Goal: Information Seeking & Learning: Learn about a topic

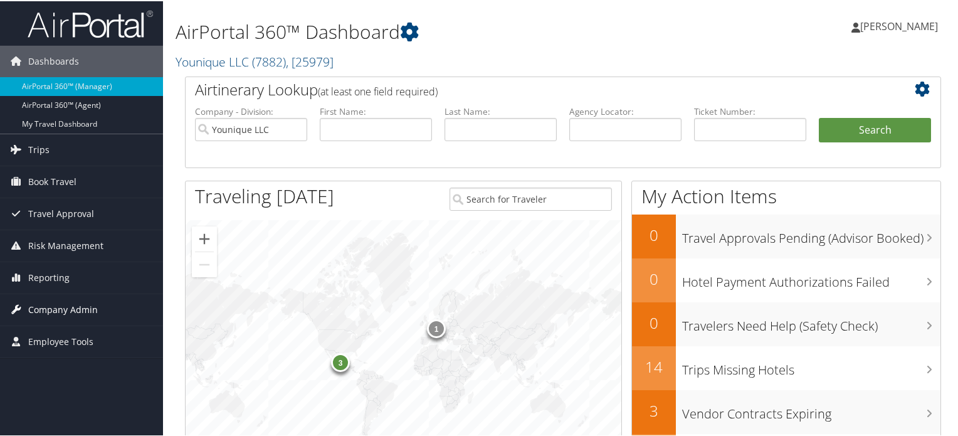
click at [63, 307] on span "Company Admin" at bounding box center [63, 308] width 70 height 31
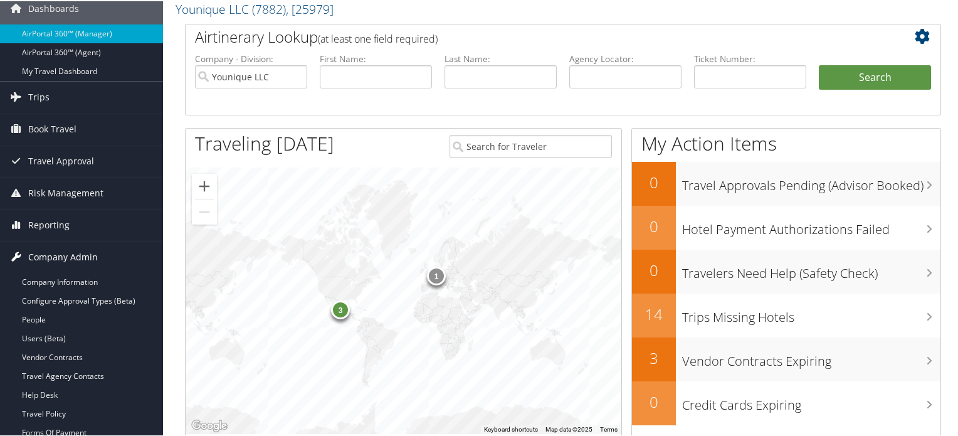
scroll to position [125, 0]
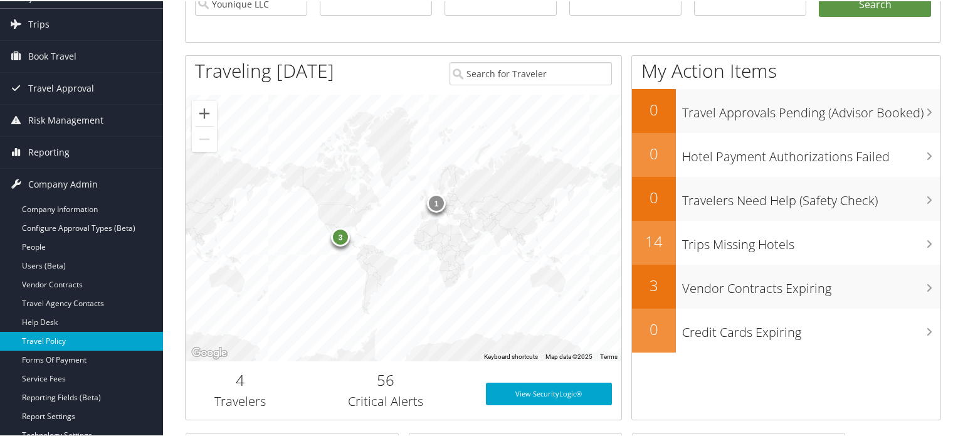
click at [51, 336] on link "Travel Policy" at bounding box center [81, 340] width 163 height 19
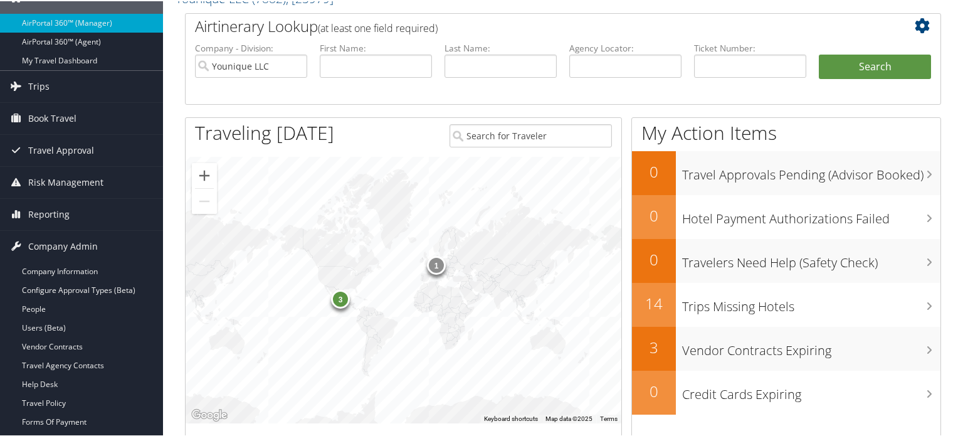
scroll to position [0, 0]
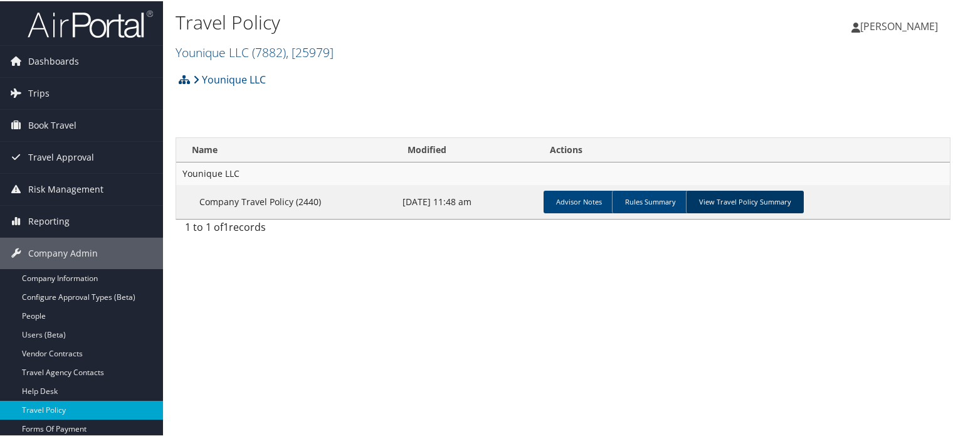
click at [735, 203] on link "View Travel Policy Summary" at bounding box center [745, 200] width 118 height 23
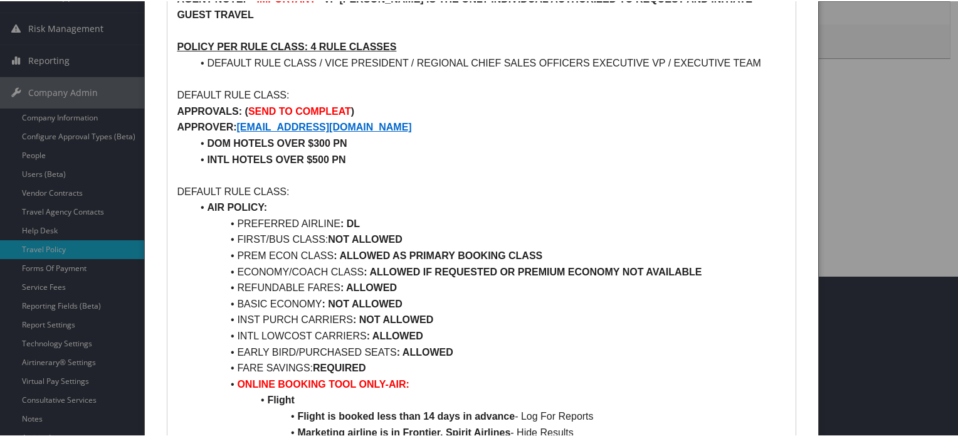
scroll to position [188, 0]
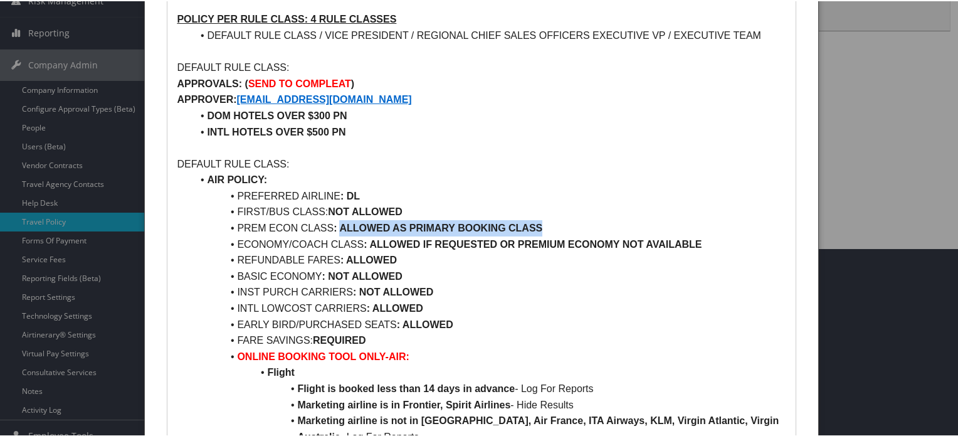
drag, startPoint x: 549, startPoint y: 228, endPoint x: 341, endPoint y: 226, distance: 207.6
click at [341, 226] on li "PREM ECON CLASS : ALLOWED AS PRIMARY BOOKING CLASS" at bounding box center [489, 227] width 594 height 16
click at [491, 283] on li "INST PURCH CARRIERS : NOT ALLOWED" at bounding box center [489, 291] width 594 height 16
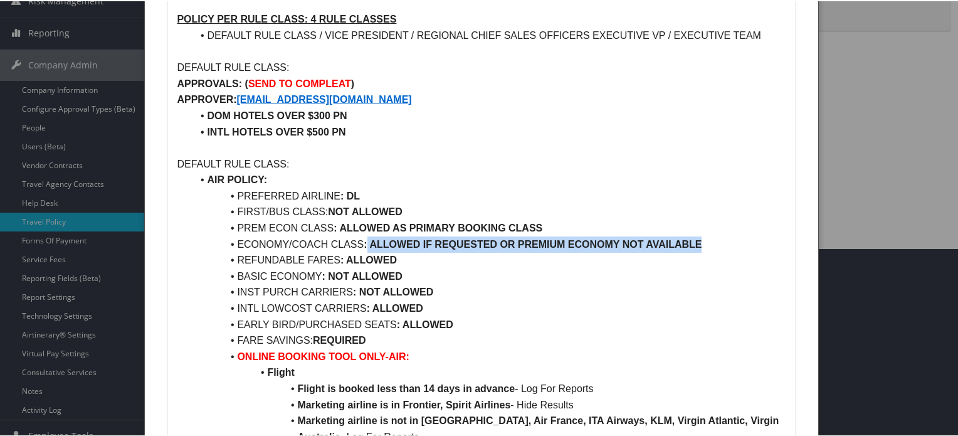
drag, startPoint x: 366, startPoint y: 242, endPoint x: 709, endPoint y: 242, distance: 342.5
click at [709, 242] on li "ECONOMY/COACH CLASS : ALLOWED IF REQUESTED OR PREMIUM ECONOMY NOT AVAILABLE" at bounding box center [489, 243] width 594 height 16
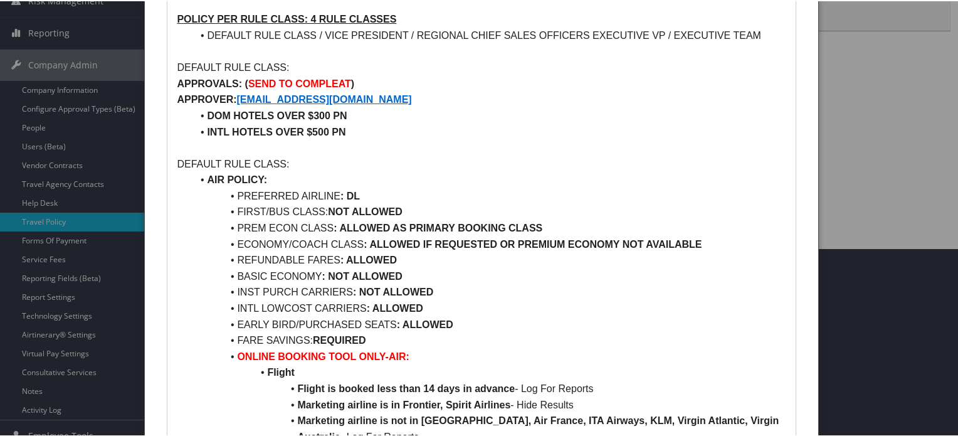
click at [495, 278] on li "BASIC ECONOMY : NOT ALLOWED" at bounding box center [489, 275] width 594 height 16
drag, startPoint x: 620, startPoint y: 243, endPoint x: 702, endPoint y: 243, distance: 81.5
click at [702, 243] on li "ECONOMY/COACH CLASS : ALLOWED IF REQUESTED OR PREMIUM ECONOMY NOT AVAILABLE" at bounding box center [489, 243] width 594 height 16
click at [610, 269] on li "BASIC ECONOMY : NOT ALLOWED" at bounding box center [489, 275] width 594 height 16
drag, startPoint x: 337, startPoint y: 226, endPoint x: 544, endPoint y: 226, distance: 206.3
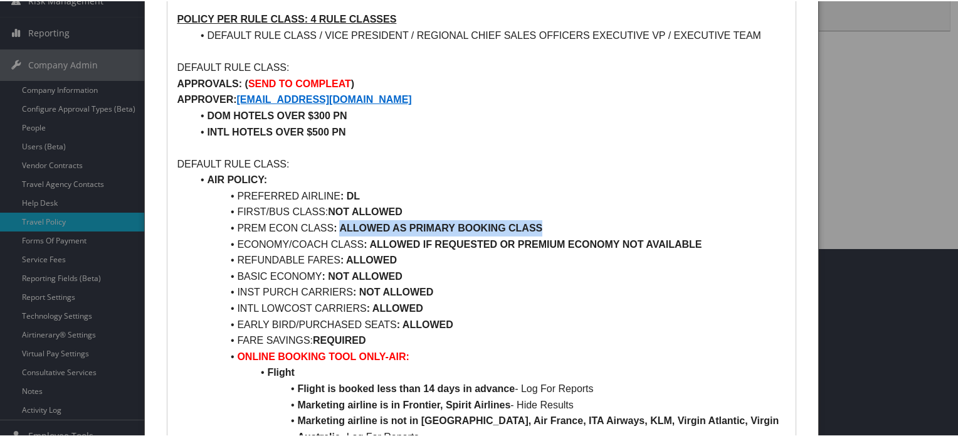
click at [544, 226] on li "PREM ECON CLASS : ALLOWED AS PRIMARY BOOKING CLASS" at bounding box center [489, 227] width 594 height 16
click at [497, 263] on li "REFUNDABLE FARES : ALLOWED" at bounding box center [489, 259] width 594 height 16
click at [546, 315] on li "EARLY BIRD/PURCHASED SEATS : ALLOWED" at bounding box center [489, 323] width 594 height 16
drag, startPoint x: 339, startPoint y: 226, endPoint x: 550, endPoint y: 229, distance: 210.8
click at [550, 229] on li "PREM ECON CLASS : ALLOWED AS PRIMARY BOOKING CLASS" at bounding box center [489, 227] width 594 height 16
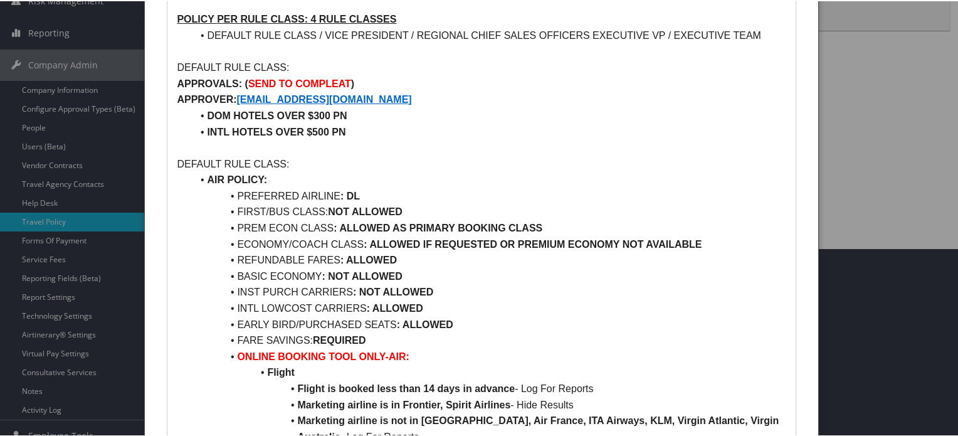
click at [500, 195] on li "PREFERRED AIRLINE : DL" at bounding box center [489, 195] width 594 height 16
drag, startPoint x: 294, startPoint y: 245, endPoint x: 321, endPoint y: 243, distance: 27.7
click at [305, 243] on li "ECONOMY/COACH CLASS : ALLOWED IF REQUESTED OR PREMIUM ECONOMY NOT AVAILABLE" at bounding box center [489, 243] width 594 height 16
drag, startPoint x: 368, startPoint y: 240, endPoint x: 484, endPoint y: 241, distance: 116.0
click at [484, 241] on strong ": ALLOWED IF REQUESTED OR PREMIUM ECONOMY NOT AVAILABLE" at bounding box center [533, 243] width 338 height 11
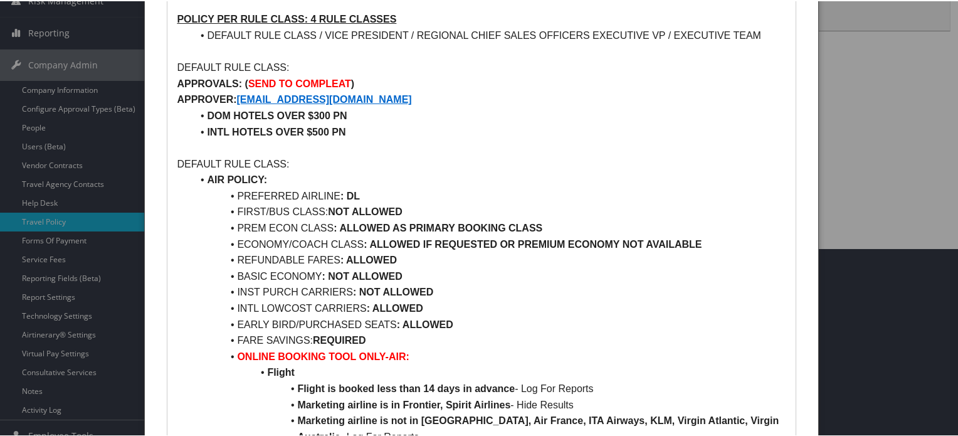
click at [514, 298] on li "INST PURCH CARRIERS : NOT ALLOWED" at bounding box center [489, 291] width 594 height 16
click at [449, 295] on li "INST PURCH CARRIERS : NOT ALLOWED" at bounding box center [489, 291] width 594 height 16
click at [683, 255] on li "REFUNDABLE FARES : ALLOWED" at bounding box center [489, 259] width 594 height 16
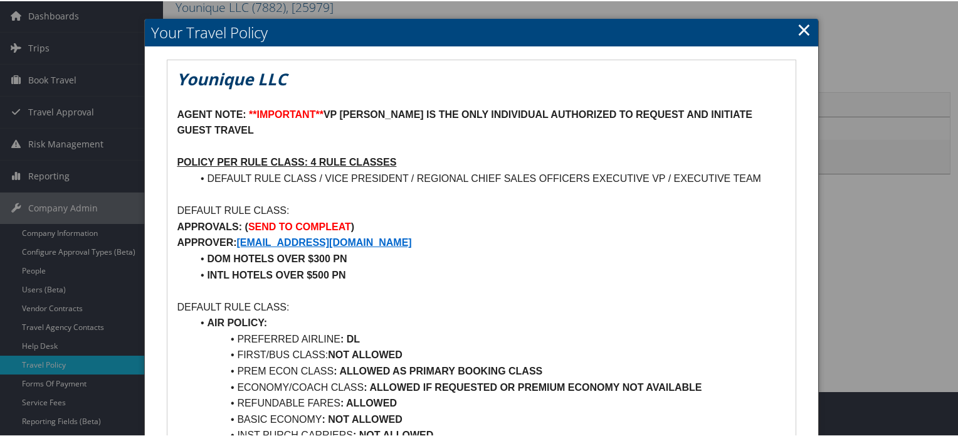
scroll to position [0, 0]
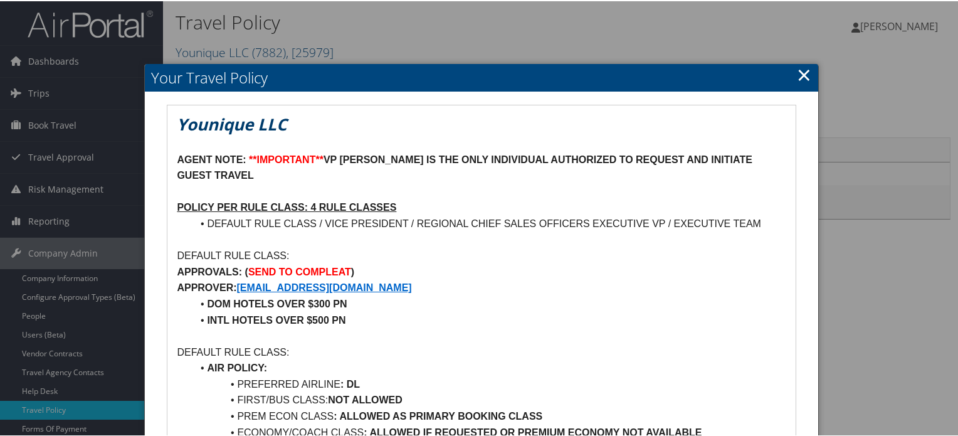
click at [804, 75] on link "×" at bounding box center [804, 73] width 14 height 25
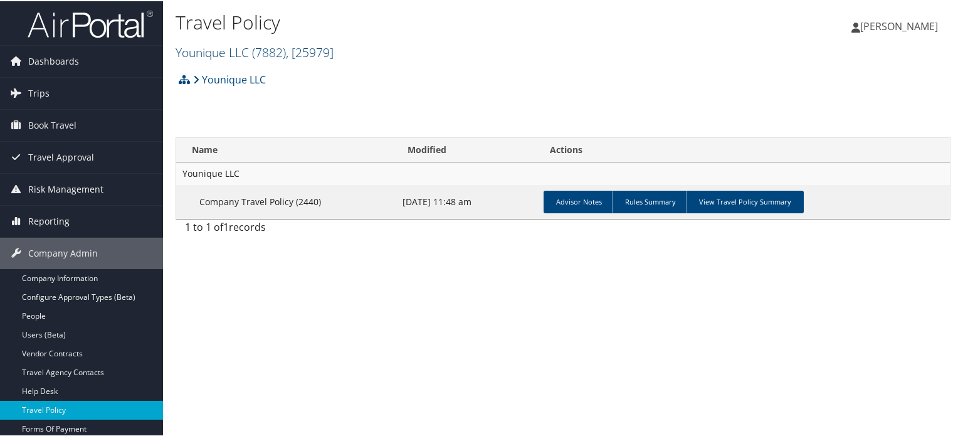
click at [325, 44] on span ", [ 25979 ]" at bounding box center [310, 51] width 48 height 17
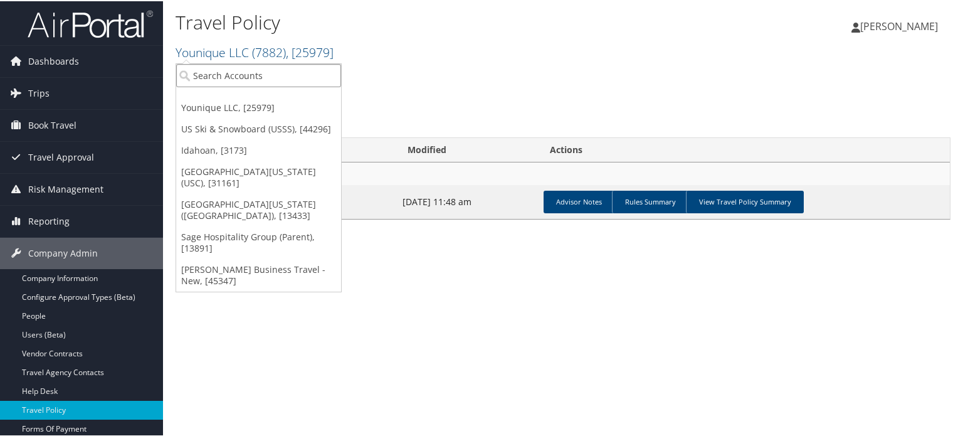
click at [226, 75] on input "search" at bounding box center [258, 74] width 165 height 23
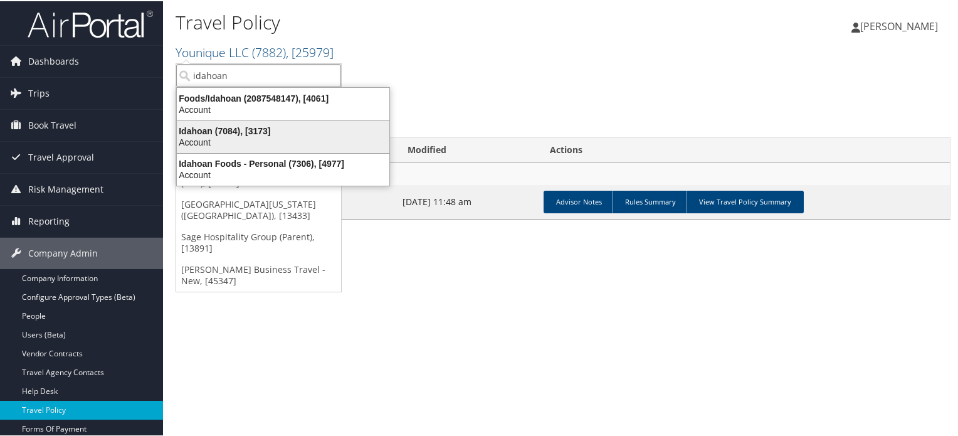
type input "idahoan"
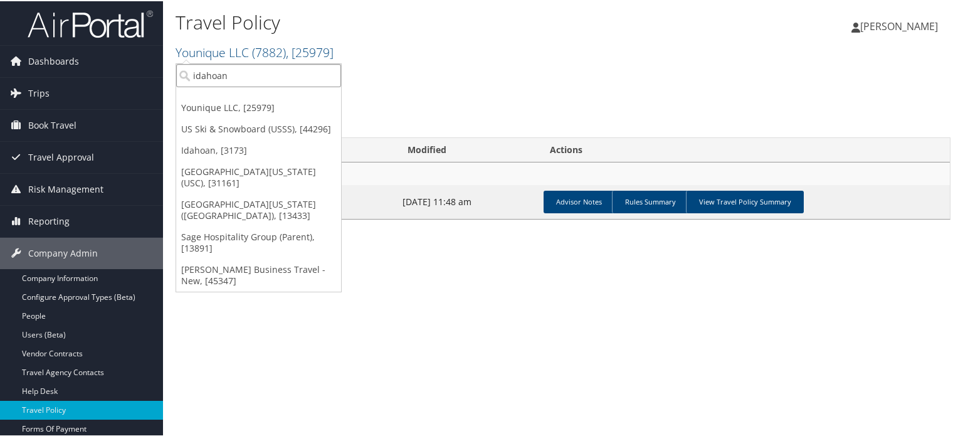
click at [251, 75] on input "idahoan" at bounding box center [258, 74] width 165 height 23
type input "idahoan"
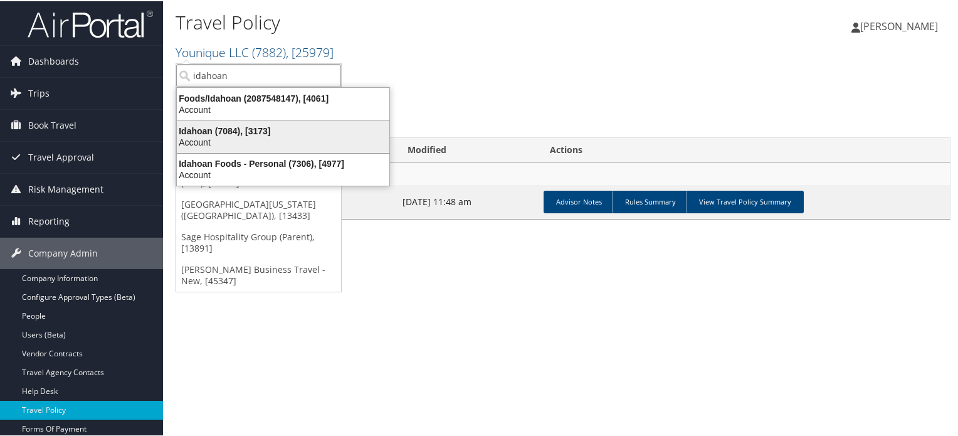
click at [254, 144] on div "Account" at bounding box center [283, 140] width 228 height 11
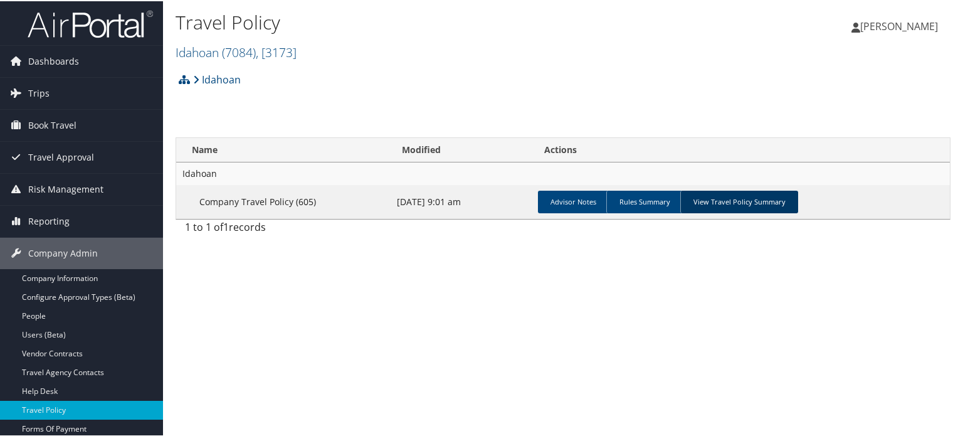
click at [768, 198] on link "View Travel Policy Summary" at bounding box center [740, 200] width 118 height 23
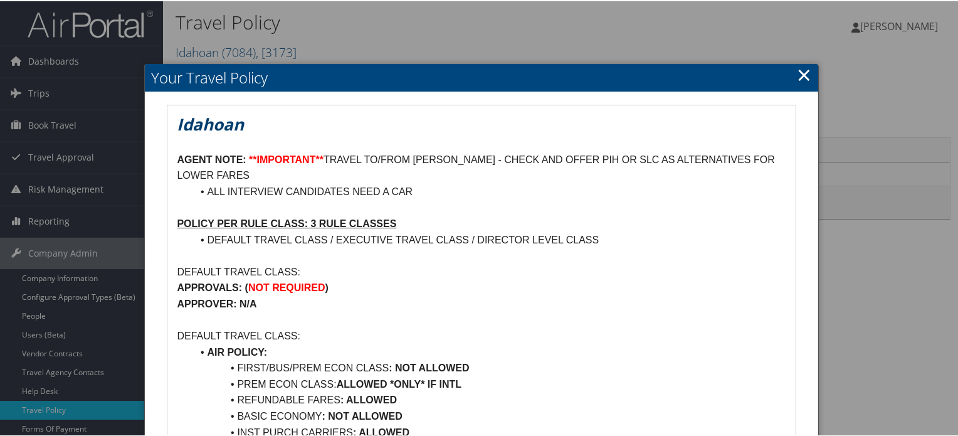
click at [506, 239] on li "DEFAULT TRAVEL CLASS / EXECUTIVE TRAVEL CLASS / DIRECTOR LEVEL CLASS" at bounding box center [489, 239] width 594 height 16
drag, startPoint x: 506, startPoint y: 239, endPoint x: 571, endPoint y: 235, distance: 65.3
click at [571, 235] on li "DEFAULT TRAVEL CLASS / EXECUTIVE TRAVEL CLASS / DIRECTOR LEVEL CLASS" at bounding box center [489, 239] width 594 height 16
click at [563, 199] on p at bounding box center [481, 206] width 609 height 16
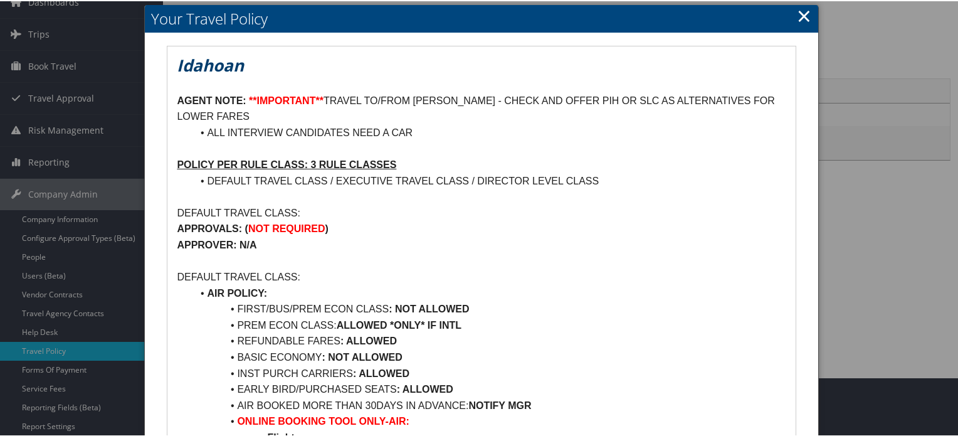
scroll to position [125, 0]
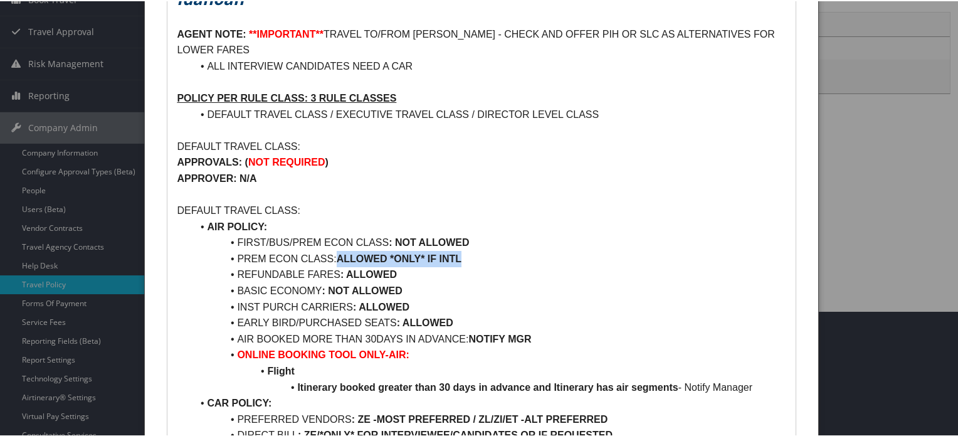
drag, startPoint x: 480, startPoint y: 255, endPoint x: 341, endPoint y: 260, distance: 138.7
click at [341, 260] on li "PREM ECON CLASS: ALLOWED *ONLY* IF INTL" at bounding box center [489, 258] width 594 height 16
click at [441, 260] on strong "ALLOWED *ONLY* IF INTL" at bounding box center [399, 257] width 125 height 11
click at [354, 260] on strong "ALLOWED *ONLY* IF INTL" at bounding box center [399, 257] width 125 height 11
drag, startPoint x: 354, startPoint y: 260, endPoint x: 450, endPoint y: 252, distance: 96.3
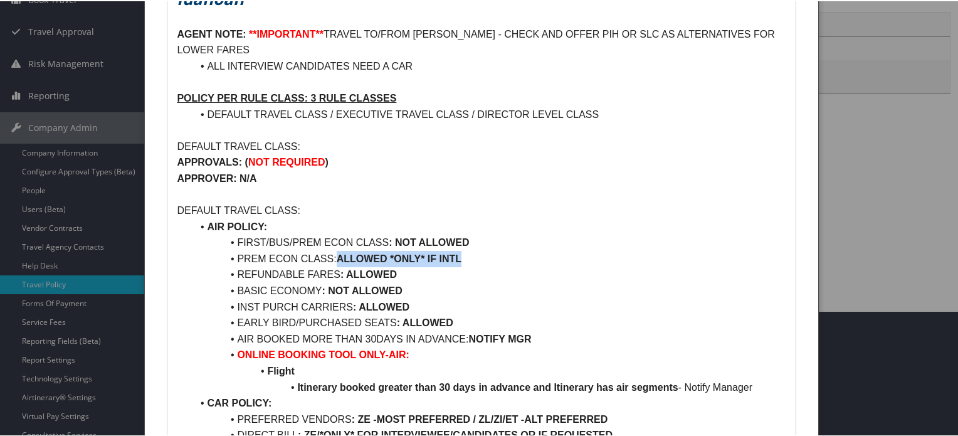
click at [450, 252] on strong "ALLOWED *ONLY* IF INTL" at bounding box center [399, 257] width 125 height 11
click at [371, 275] on strong ": ALLOWED" at bounding box center [369, 273] width 56 height 11
click at [379, 307] on strong ": ALLOWED" at bounding box center [381, 305] width 56 height 11
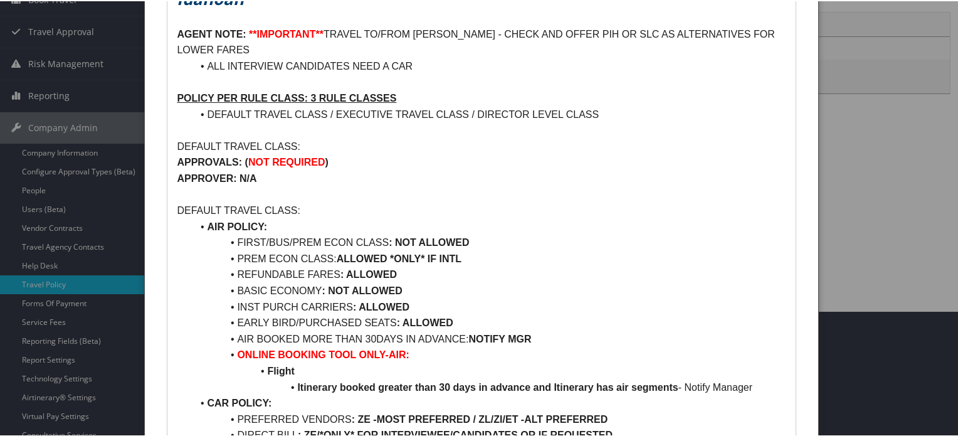
click at [443, 321] on strong ": ALLOWED" at bounding box center [425, 321] width 56 height 11
click at [495, 331] on li "AIR BOOKED MORE THAN 30DAYS IN ADVANCE: NOTIFY MGR" at bounding box center [489, 338] width 594 height 16
drag, startPoint x: 495, startPoint y: 331, endPoint x: 524, endPoint y: 332, distance: 28.9
click at [524, 332] on li "AIR BOOKED MORE THAN 30DAYS IN ADVANCE: NOTIFY MGR" at bounding box center [489, 338] width 594 height 16
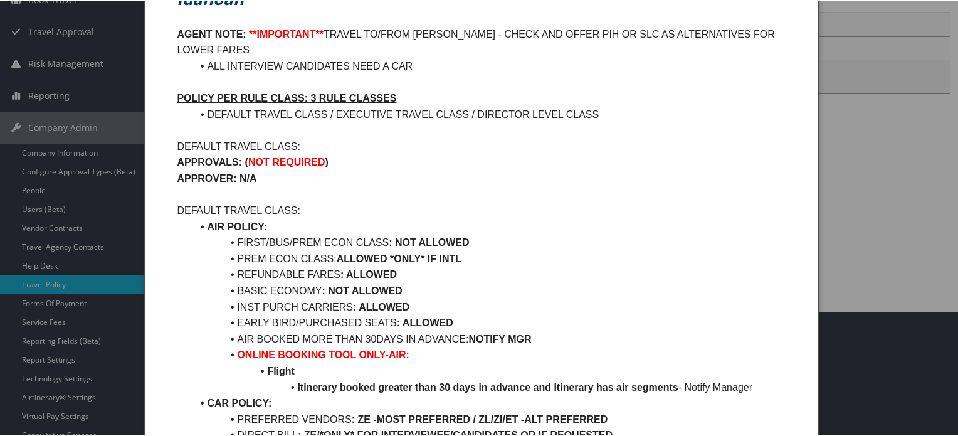
click at [497, 290] on li "BASIC ECONOMY : NOT ALLOWED" at bounding box center [489, 290] width 594 height 16
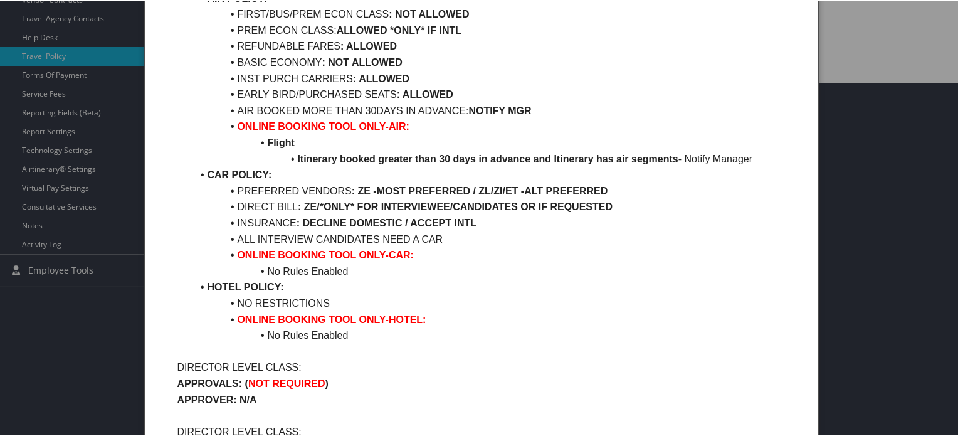
scroll to position [376, 0]
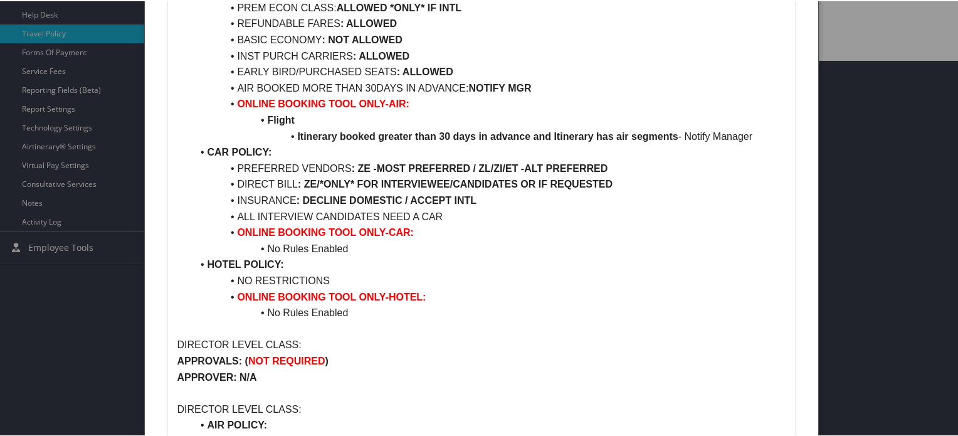
click at [246, 277] on li "NO RESTRICTIONS" at bounding box center [489, 280] width 594 height 16
drag, startPoint x: 246, startPoint y: 277, endPoint x: 329, endPoint y: 276, distance: 83.4
click at [329, 276] on li "NO RESTRICTIONS" at bounding box center [489, 280] width 594 height 16
click at [472, 274] on li "NO RESTRICTIONS" at bounding box center [489, 280] width 594 height 16
click at [240, 280] on li "NO RESTRICTIONS" at bounding box center [489, 280] width 594 height 16
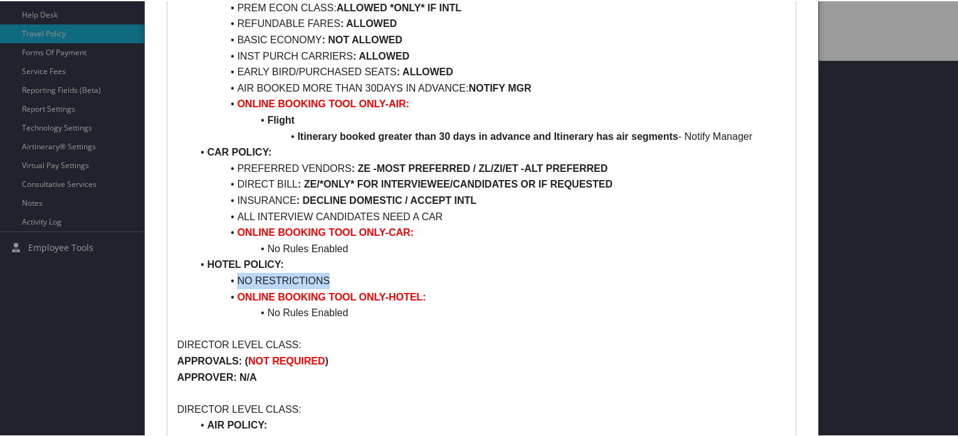
drag, startPoint x: 240, startPoint y: 280, endPoint x: 337, endPoint y: 283, distance: 96.6
click at [337, 283] on li "NO RESTRICTIONS" at bounding box center [489, 280] width 594 height 16
click at [414, 280] on li "NO RESTRICTIONS" at bounding box center [489, 280] width 594 height 16
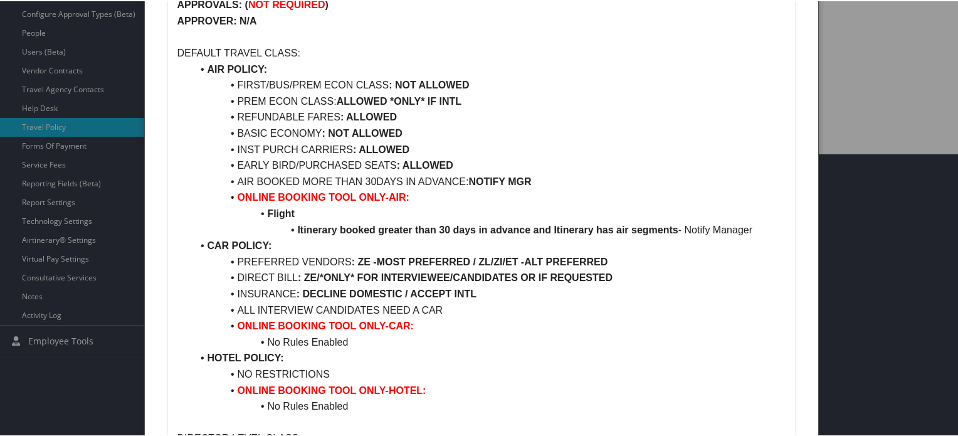
scroll to position [314, 0]
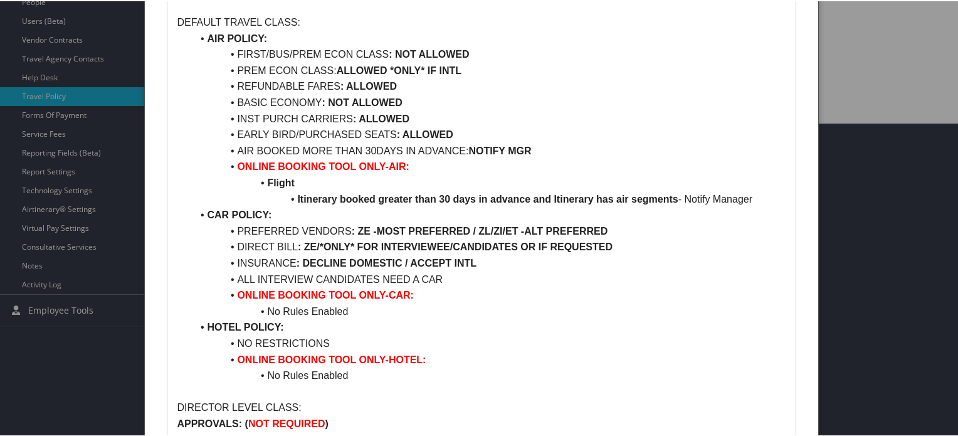
click at [455, 207] on li "CAR POLICY:" at bounding box center [489, 214] width 594 height 16
